Goal: Transaction & Acquisition: Subscribe to service/newsletter

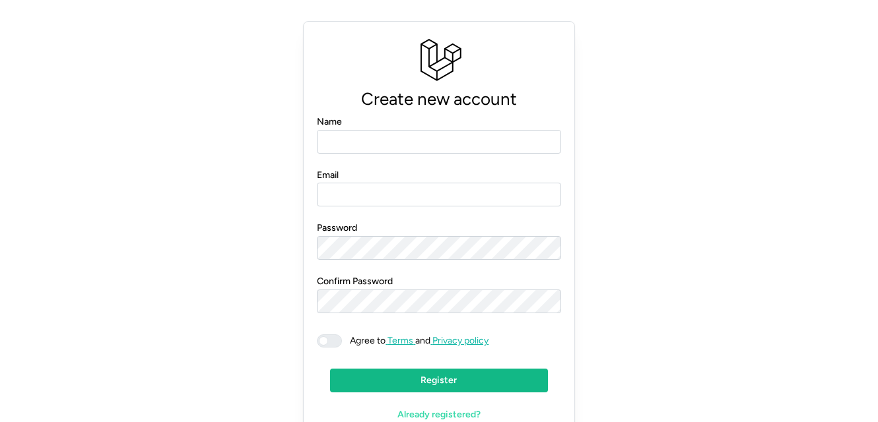
click at [346, 139] on input "Name" at bounding box center [439, 142] width 244 height 24
type input "**********"
click at [372, 193] on input "Email" at bounding box center [439, 195] width 244 height 24
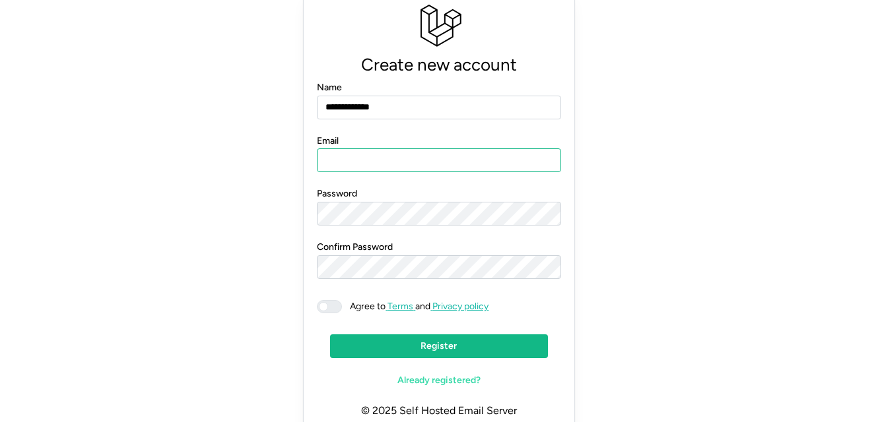
scroll to position [11, 0]
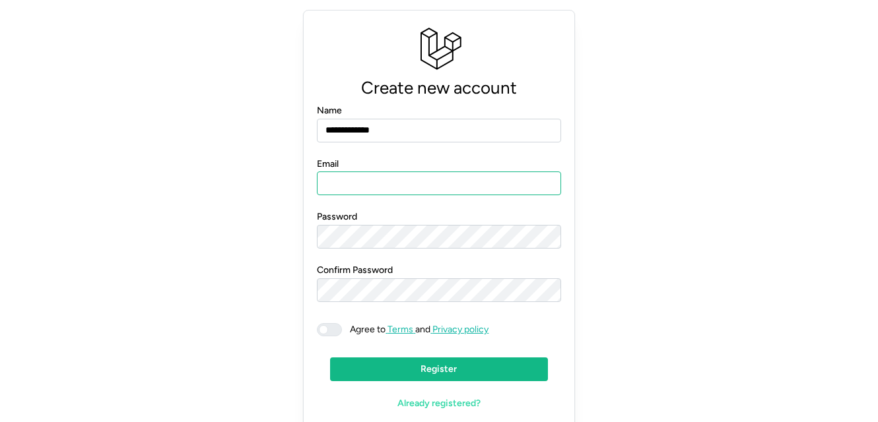
click at [374, 173] on input "Email" at bounding box center [439, 184] width 244 height 24
click at [366, 180] on input "Email" at bounding box center [439, 184] width 244 height 24
type input "**********"
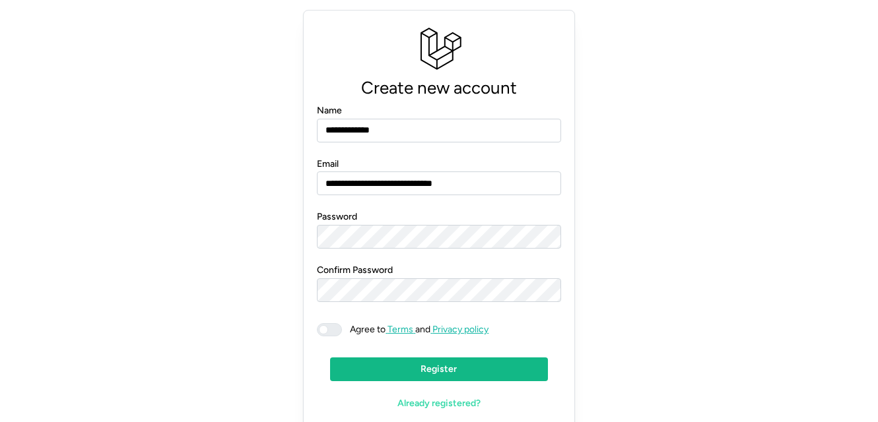
click at [335, 328] on span at bounding box center [336, 330] width 16 height 12
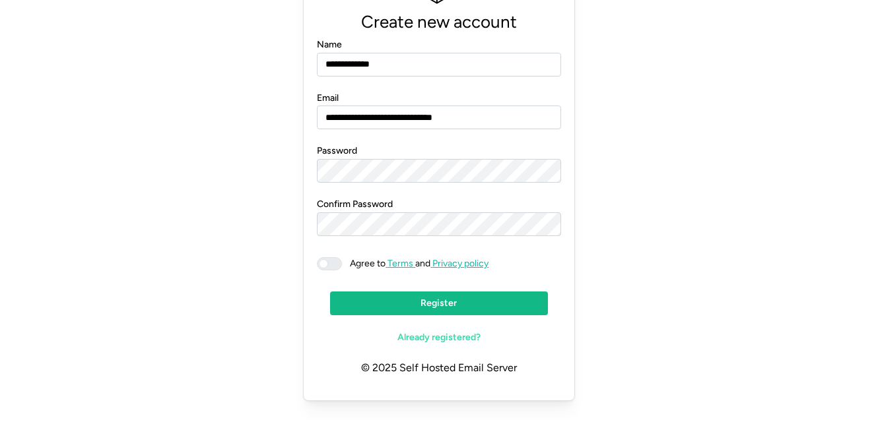
click at [401, 302] on span "Register" at bounding box center [439, 303] width 192 height 22
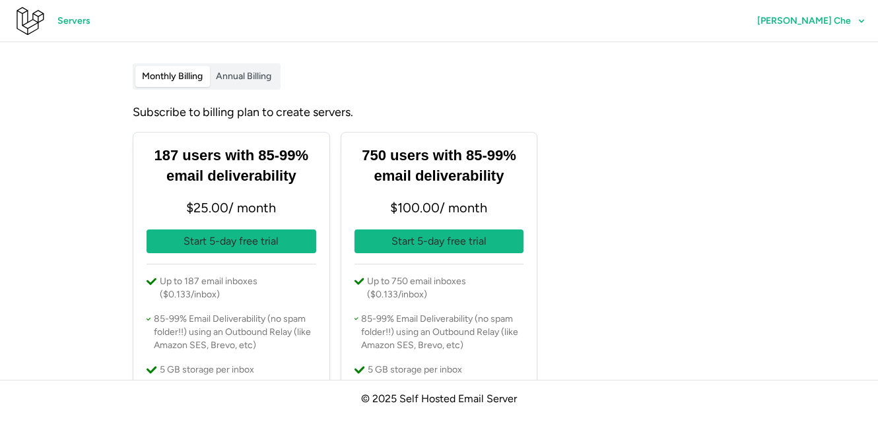
click at [251, 79] on span "Annual Billing" at bounding box center [243, 76] width 55 height 11
click at [168, 76] on span "Monthly Billing" at bounding box center [172, 76] width 61 height 11
click at [824, 11] on span "[PERSON_NAME] Che" at bounding box center [811, 21] width 108 height 22
click at [655, 90] on div "Monthly Billing Annual Billing Subscribe to billing plan to create servers. 187…" at bounding box center [439, 326] width 634 height 527
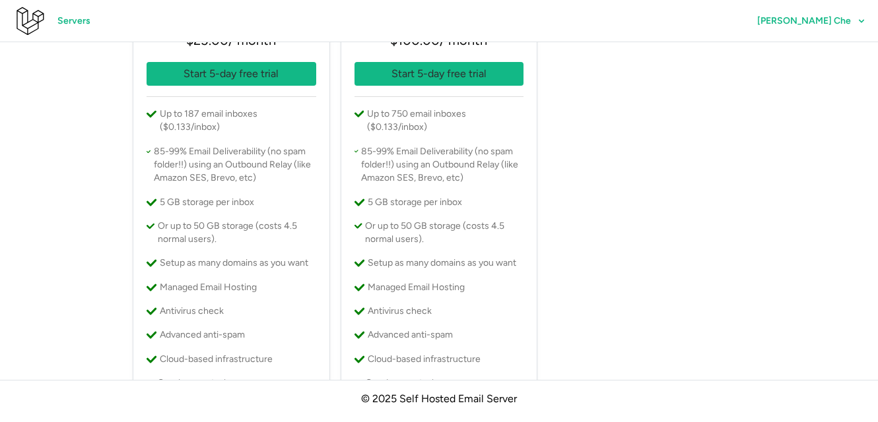
scroll to position [226, 0]
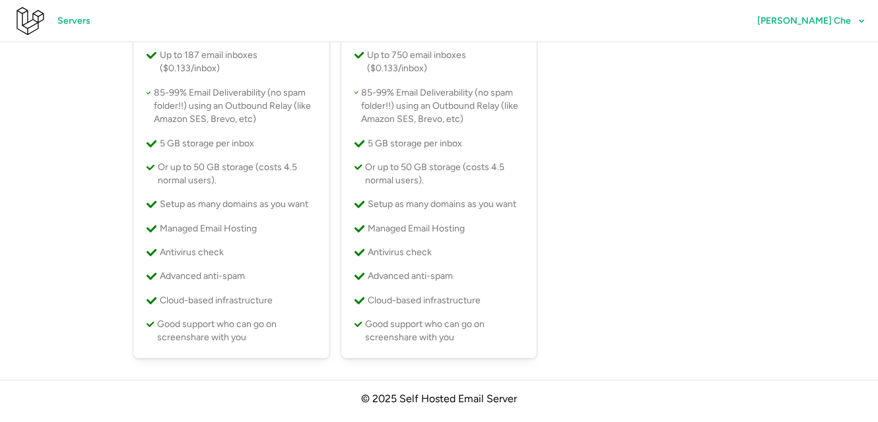
click at [830, 22] on span "[PERSON_NAME] Che" at bounding box center [804, 21] width 94 height 9
click at [812, 56] on link "Profile" at bounding box center [829, 58] width 52 height 24
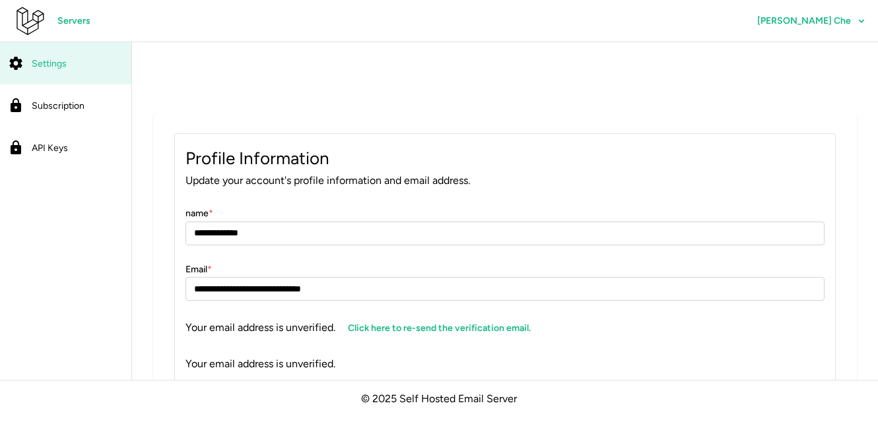
click at [70, 109] on span "Subscription" at bounding box center [58, 105] width 53 height 11
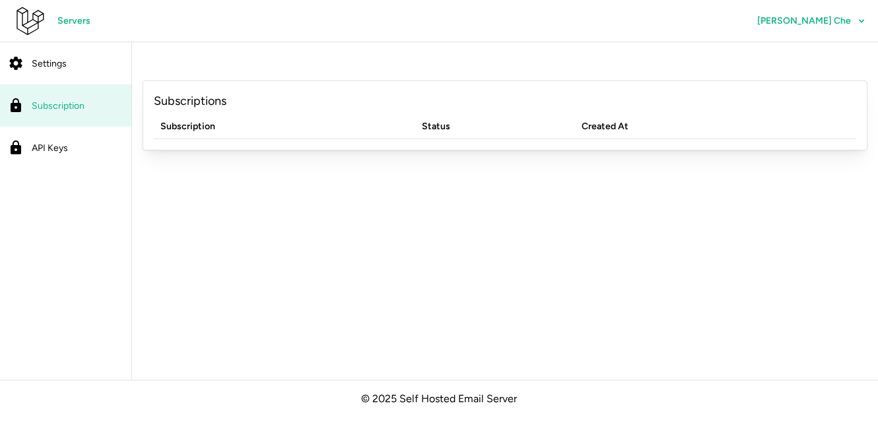
click at [80, 26] on span "Servers" at bounding box center [73, 21] width 33 height 22
